Goal: Book appointment/travel/reservation

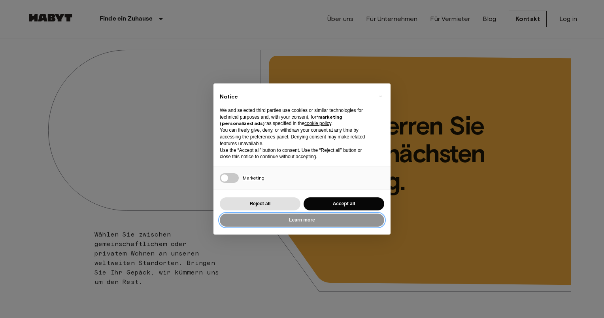
click at [328, 220] on button "Learn more" at bounding box center [302, 219] width 164 height 13
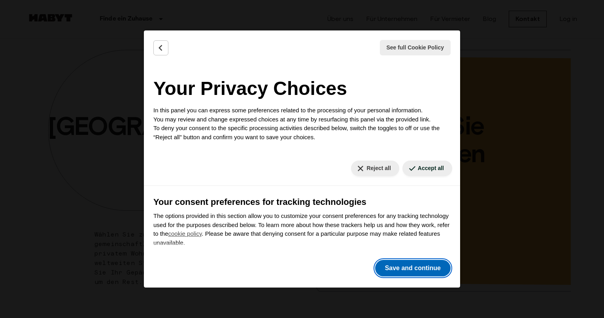
click at [410, 272] on button "Save and continue" at bounding box center [412, 268] width 75 height 17
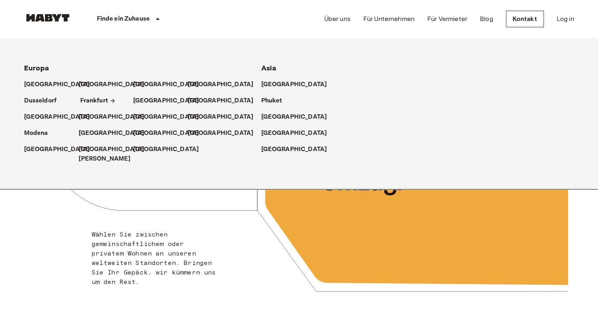
click at [96, 97] on p "Frankfurt" at bounding box center [94, 100] width 28 height 9
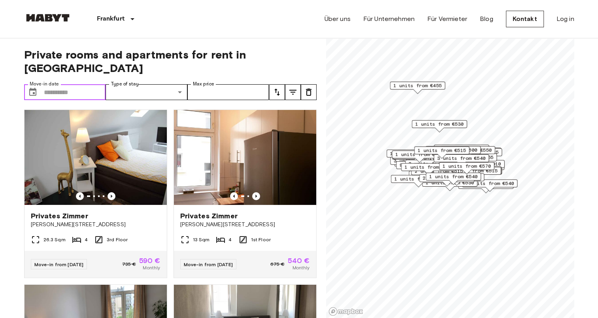
click at [71, 85] on input "Move-in date" at bounding box center [75, 92] width 62 height 16
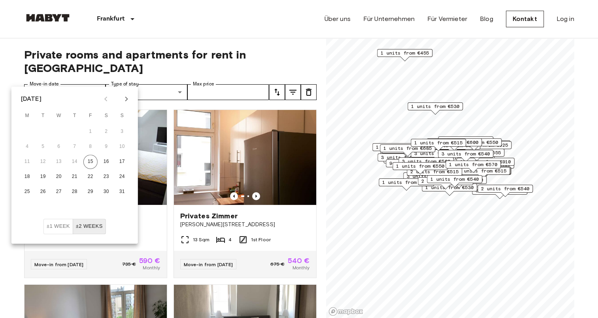
click at [125, 100] on icon "Next month" at bounding box center [126, 98] width 9 height 9
click at [25, 160] on button "15" at bounding box center [27, 162] width 14 height 14
type input "**********"
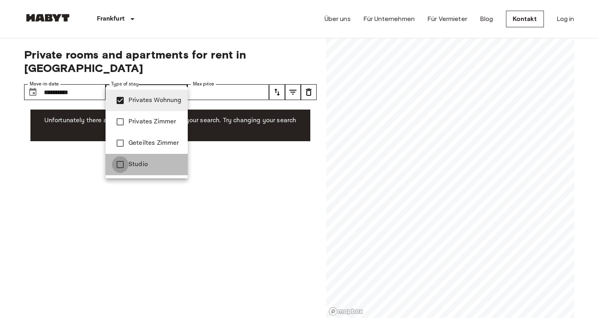
type input "**********"
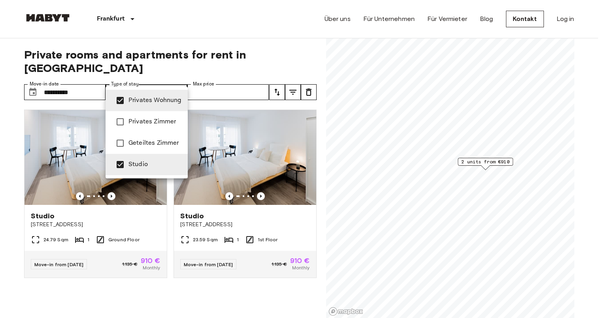
click at [80, 156] on div at bounding box center [302, 159] width 604 height 318
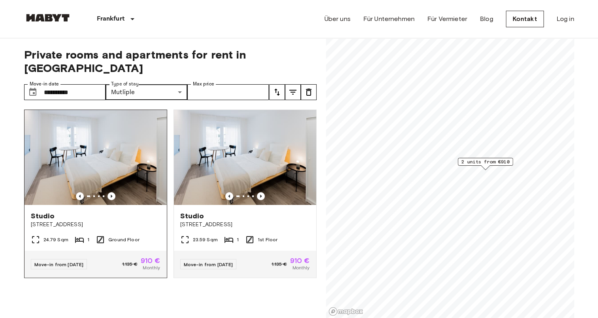
click at [80, 156] on img at bounding box center [96, 157] width 142 height 95
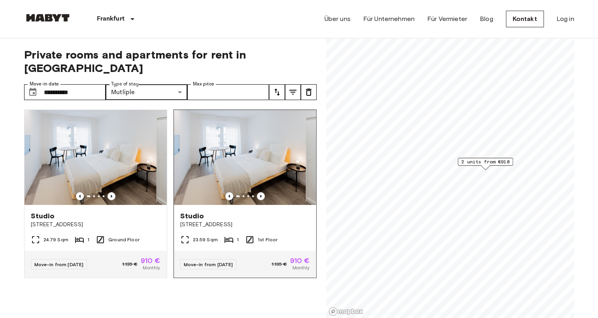
click at [228, 126] on img at bounding box center [245, 157] width 142 height 95
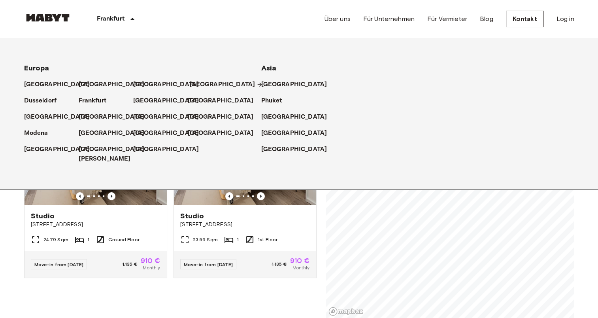
click at [191, 87] on p "[GEOGRAPHIC_DATA]" at bounding box center [222, 84] width 66 height 9
click at [202, 85] on link "[GEOGRAPHIC_DATA]" at bounding box center [226, 84] width 74 height 9
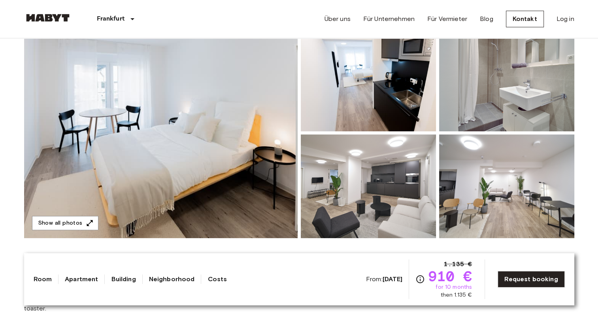
scroll to position [83, 0]
click at [389, 183] on img at bounding box center [368, 186] width 135 height 104
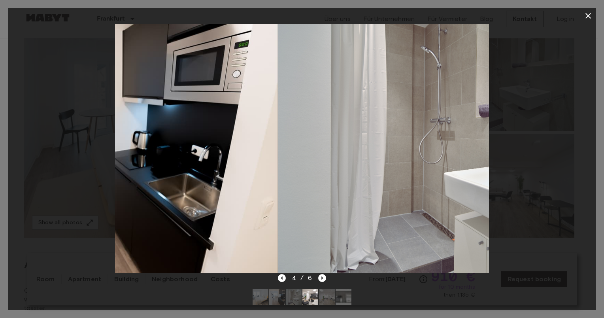
click at [323, 277] on icon "Next image" at bounding box center [322, 278] width 8 height 8
click at [588, 16] on icon "button" at bounding box center [588, 16] width 6 height 6
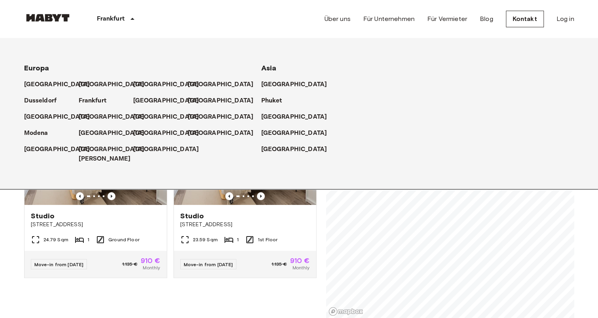
click at [106, 19] on p "Frankfurt" at bounding box center [111, 18] width 28 height 9
click at [199, 82] on p "[GEOGRAPHIC_DATA]" at bounding box center [222, 84] width 66 height 9
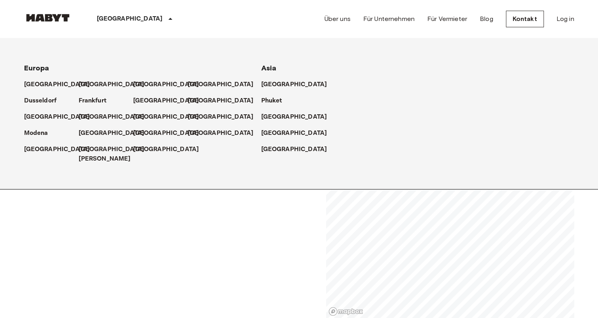
click at [199, 214] on div "Private rooms and apartments for rent in [GEOGRAPHIC_DATA] Move-in date ​ Move-…" at bounding box center [170, 178] width 293 height 280
click at [166, 22] on icon at bounding box center [170, 18] width 9 height 9
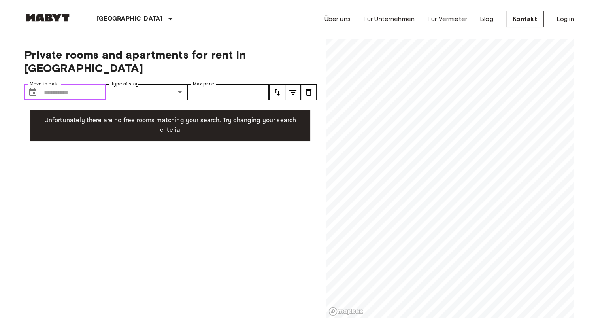
click at [75, 84] on input "Move-in date" at bounding box center [75, 92] width 62 height 16
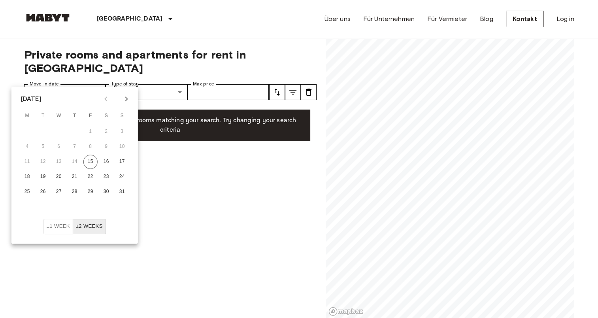
click at [125, 99] on icon "Next month" at bounding box center [126, 98] width 9 height 9
click at [29, 165] on button "15" at bounding box center [27, 162] width 14 height 14
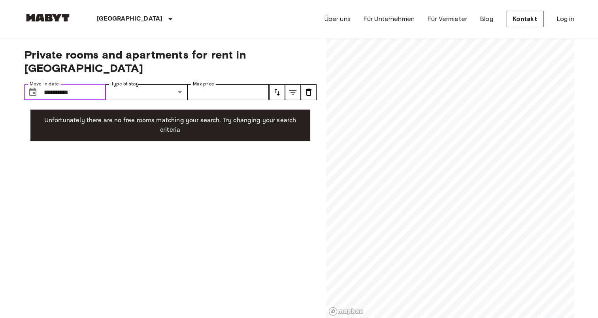
click at [92, 84] on input "**********" at bounding box center [75, 92] width 62 height 16
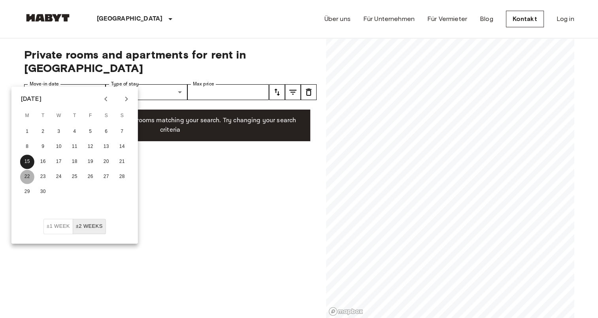
click at [30, 174] on button "22" at bounding box center [27, 177] width 14 height 14
type input "**********"
